Goal: Task Accomplishment & Management: Use online tool/utility

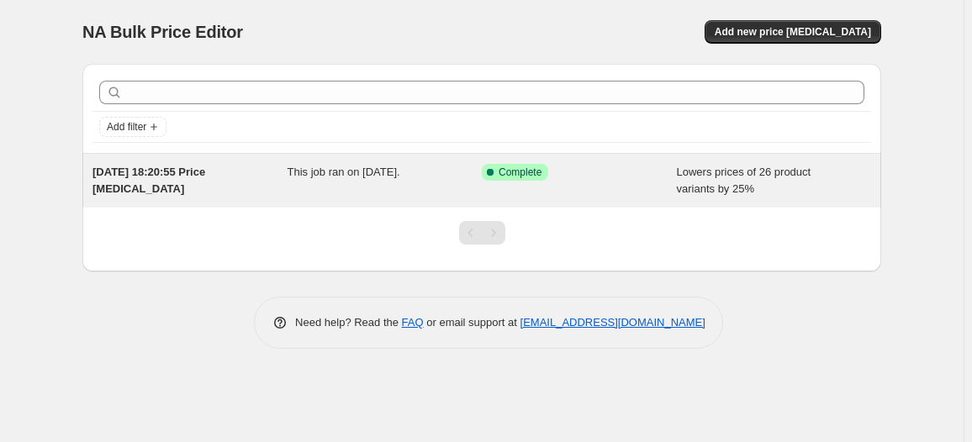
click at [533, 183] on div "Success Complete Complete" at bounding box center [579, 181] width 195 height 34
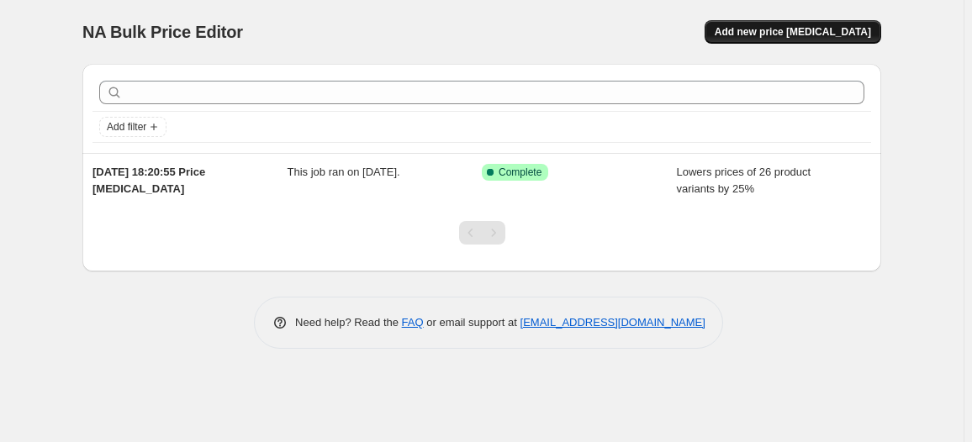
click at [855, 29] on span "Add new price [MEDICAL_DATA]" at bounding box center [792, 31] width 156 height 13
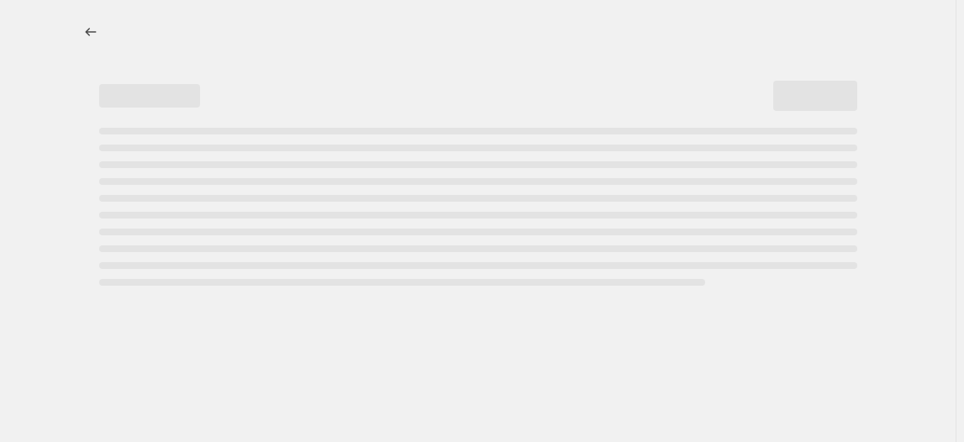
select select "percentage"
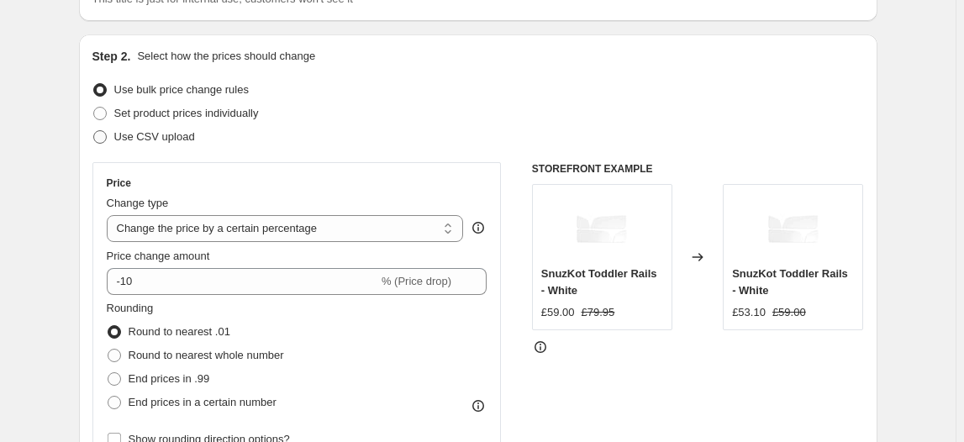
scroll to position [148, 0]
click at [106, 140] on span at bounding box center [99, 135] width 13 height 13
click at [94, 130] on input "Use CSV upload" at bounding box center [93, 129] width 1 height 1
radio input "true"
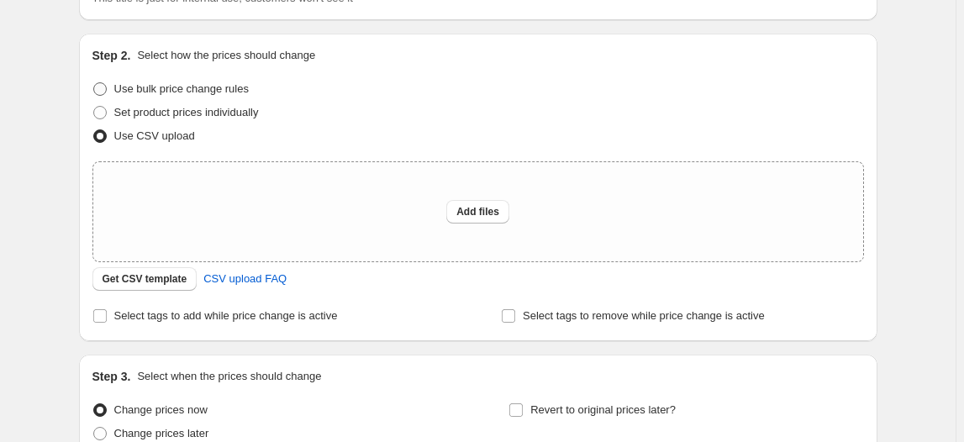
click at [105, 87] on span at bounding box center [99, 88] width 13 height 13
click at [94, 83] on input "Use bulk price change rules" at bounding box center [93, 82] width 1 height 1
radio input "true"
select select "percentage"
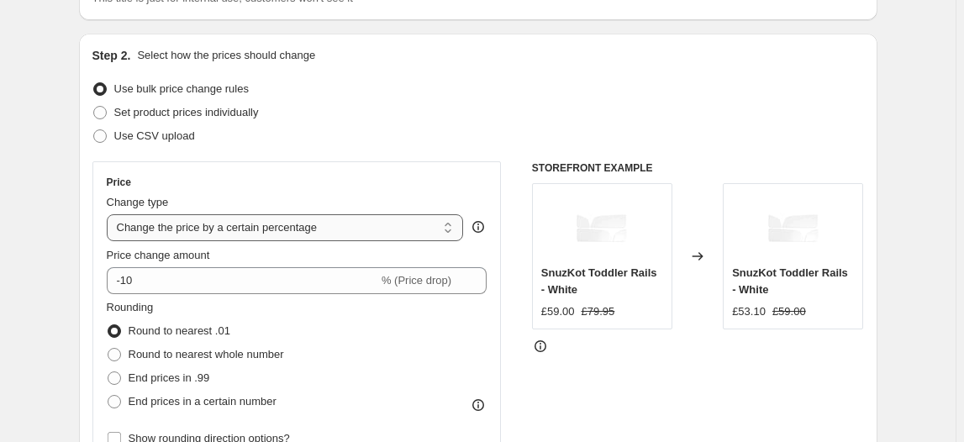
click at [287, 224] on select "Change the price to a certain amount Change the price by a certain amount Chang…" at bounding box center [285, 227] width 357 height 27
click at [109, 214] on select "Change the price to a certain amount Change the price by a certain amount Chang…" at bounding box center [285, 227] width 357 height 27
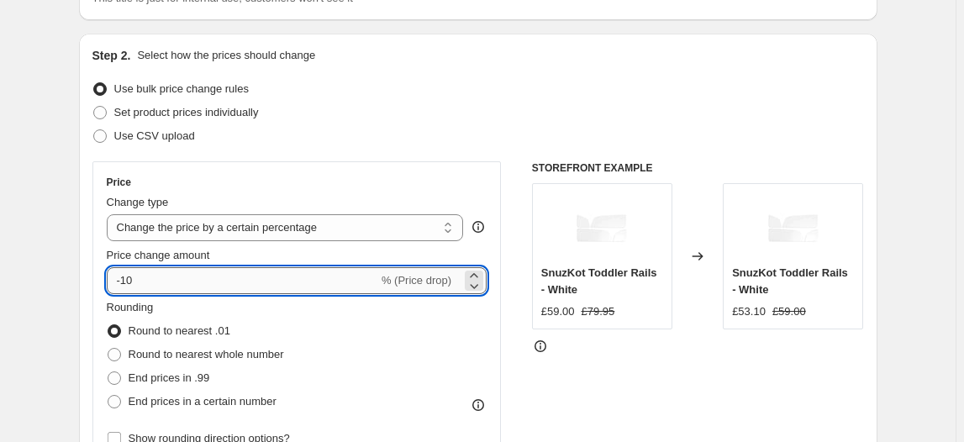
click at [136, 283] on input "-10" at bounding box center [242, 280] width 271 height 27
type input "-1"
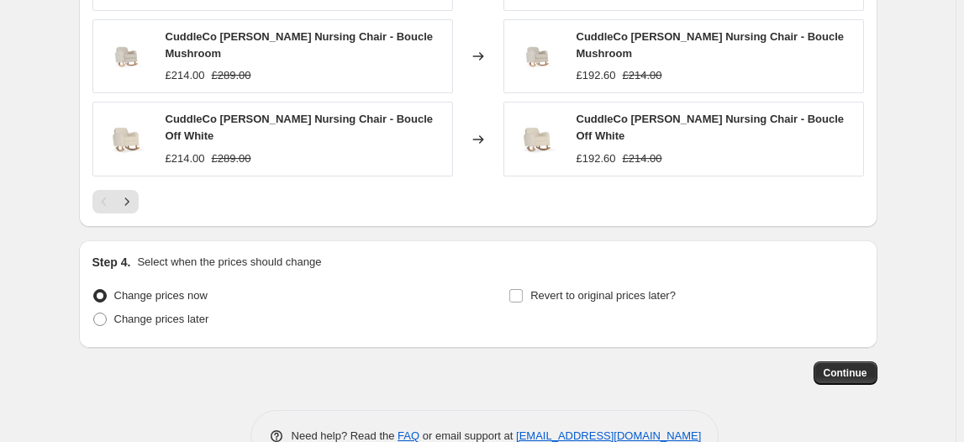
scroll to position [1234, 0]
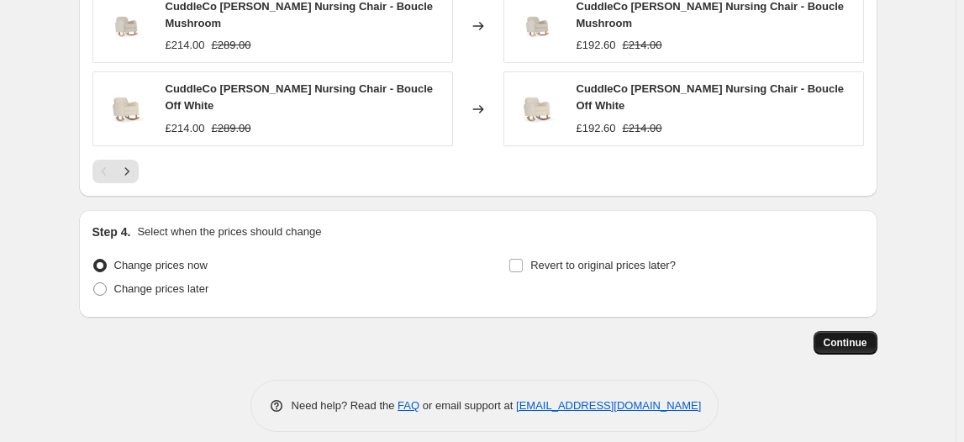
type input "-25"
click at [847, 336] on span "Continue" at bounding box center [846, 342] width 44 height 13
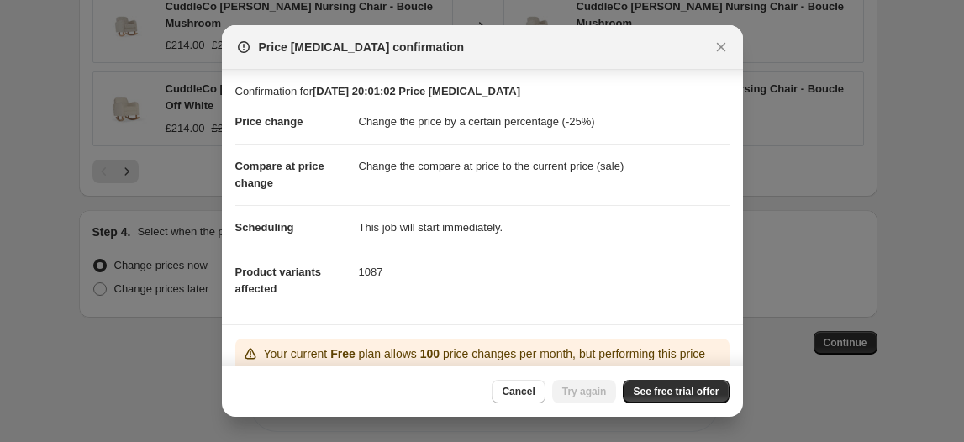
scroll to position [142, 0]
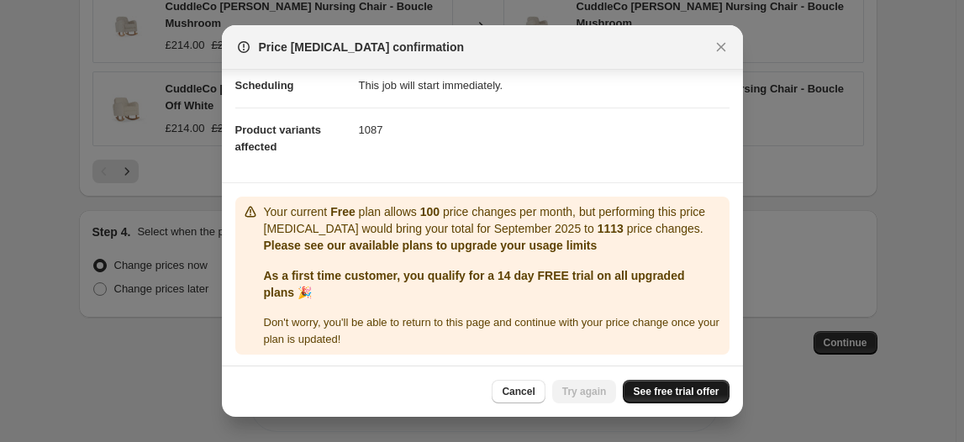
click at [710, 395] on span "See free trial offer" at bounding box center [676, 391] width 86 height 13
click at [592, 397] on span "Try again" at bounding box center [584, 391] width 45 height 13
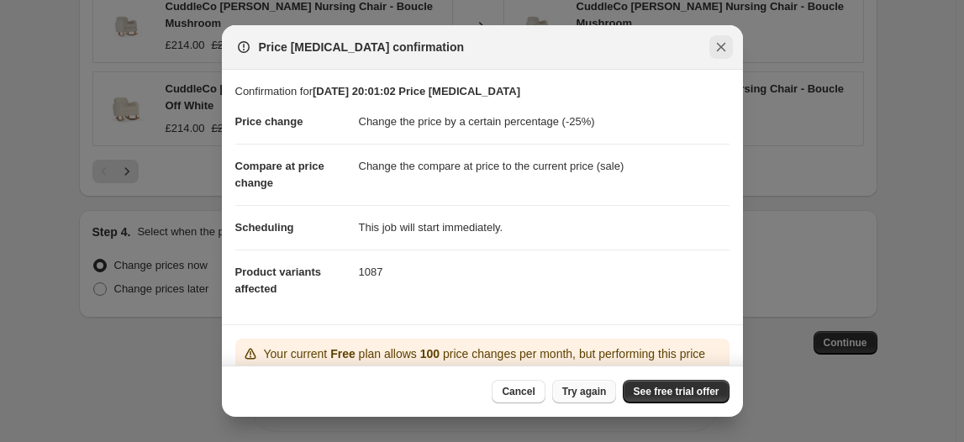
click at [719, 51] on icon "Close" at bounding box center [721, 47] width 17 height 17
